Goal: Find specific page/section: Find specific page/section

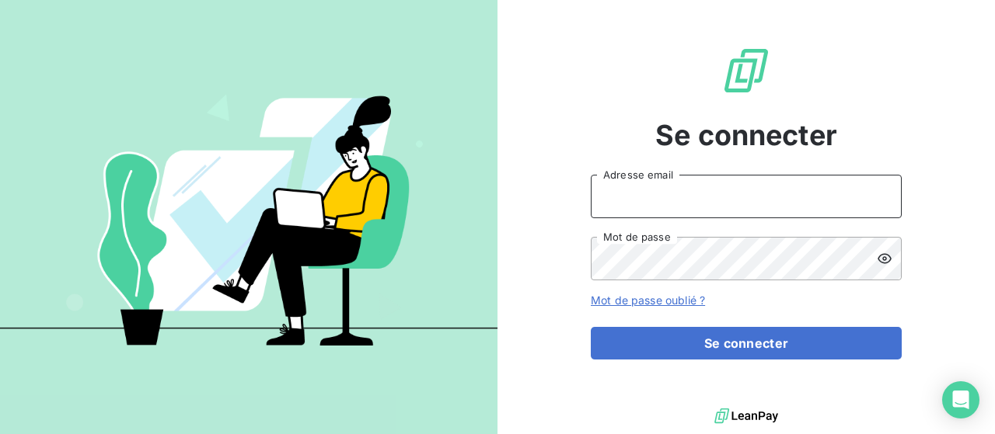
type input "[EMAIL_ADDRESS][DOMAIN_NAME]"
click at [684, 340] on button "Se connecter" at bounding box center [746, 343] width 311 height 33
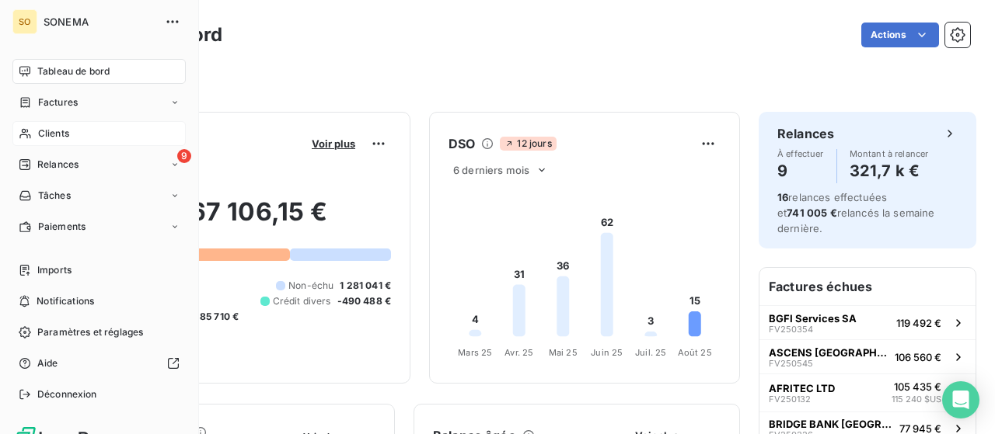
click at [53, 128] on span "Clients" at bounding box center [53, 134] width 31 height 14
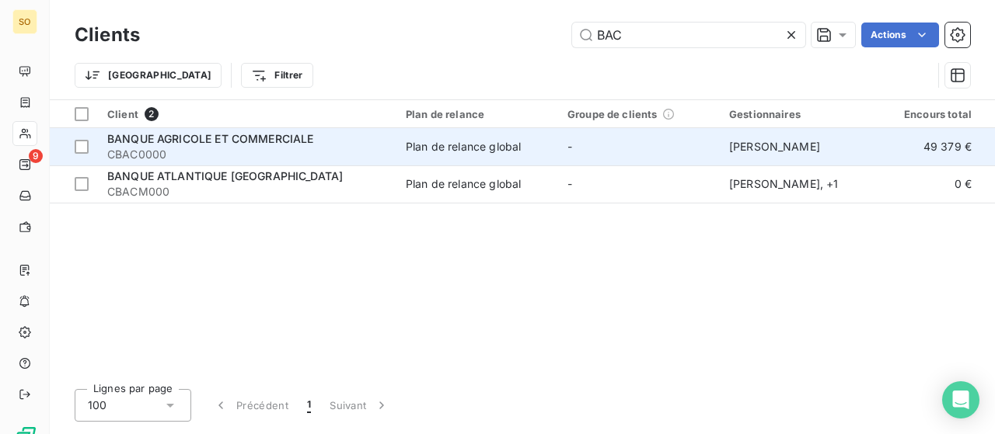
type input "BAC"
click at [205, 132] on span "BANQUE AGRICOLE ET COMMERCIALE" at bounding box center [210, 138] width 207 height 13
